Goal: Transaction & Acquisition: Purchase product/service

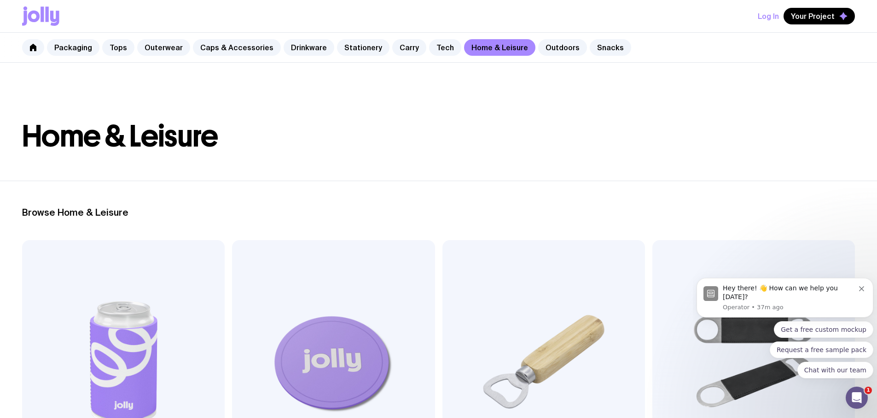
click at [395, 47] on link "Carry" at bounding box center [409, 47] width 34 height 17
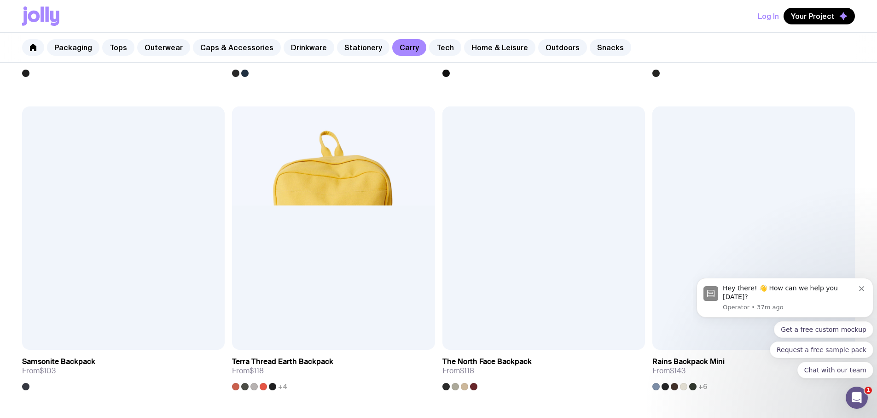
scroll to position [1054, 0]
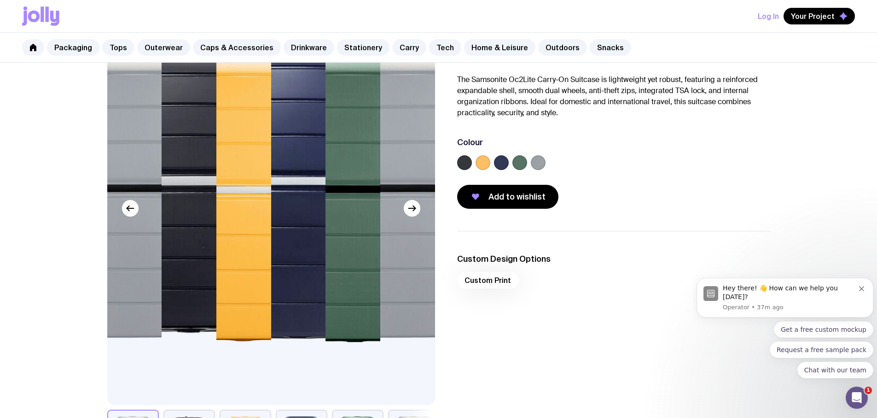
scroll to position [138, 0]
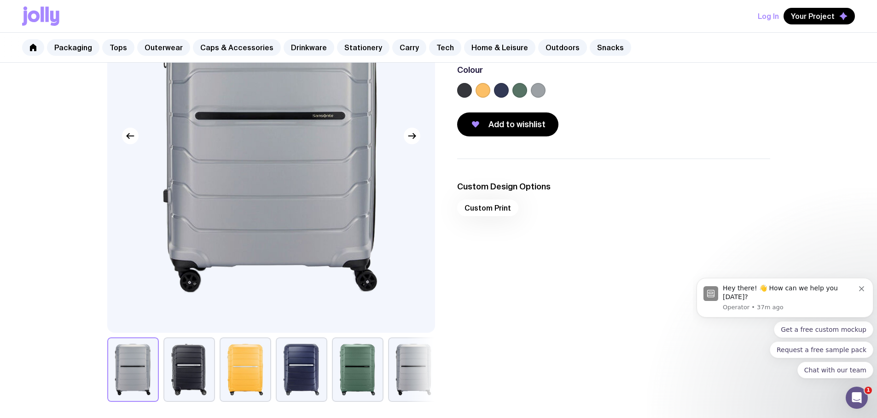
click at [475, 92] on div at bounding box center [613, 92] width 313 height 18
click at [479, 92] on label at bounding box center [483, 90] width 15 height 15
click at [0, 0] on input "radio" at bounding box center [0, 0] width 0 height 0
click at [479, 94] on icon at bounding box center [483, 90] width 11 height 11
click at [0, 0] on input "radio" at bounding box center [0, 0] width 0 height 0
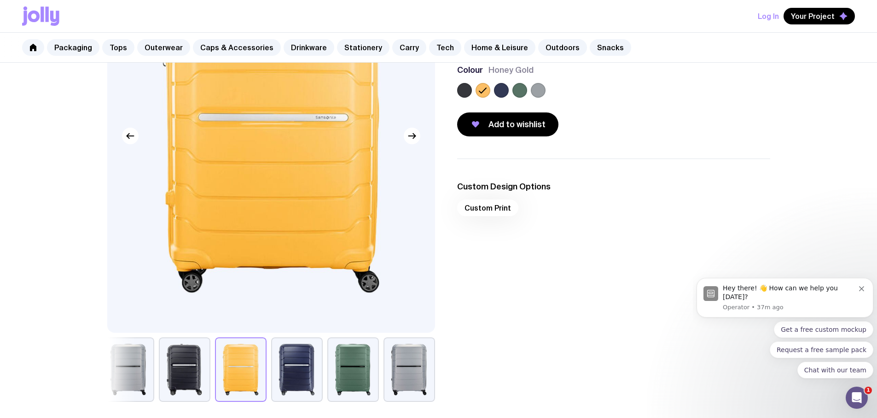
click at [250, 364] on button "button" at bounding box center [241, 369] width 52 height 64
